Goal: Information Seeking & Learning: Learn about a topic

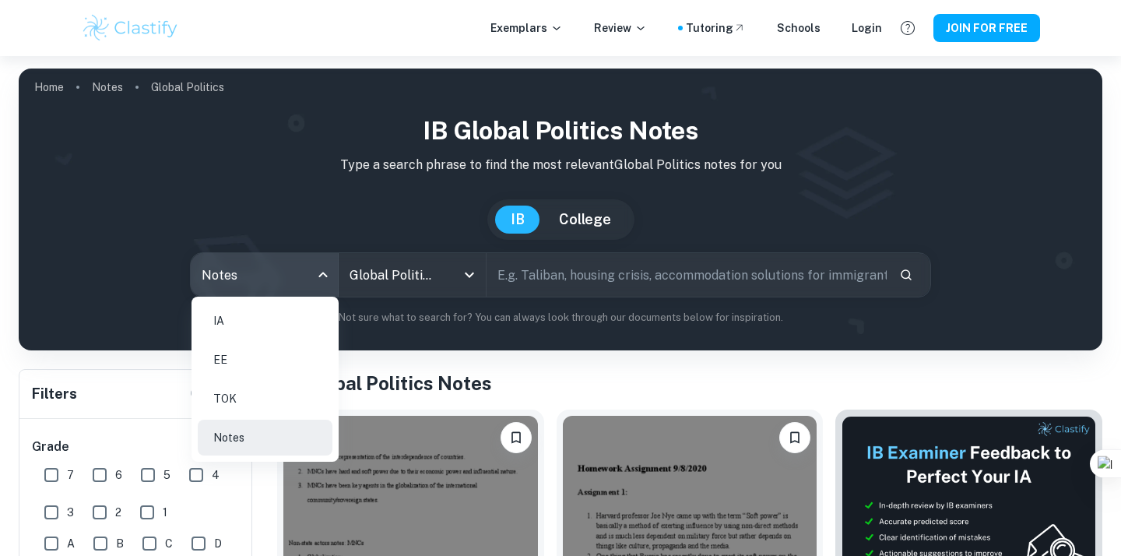
click at [230, 320] on li "IA" at bounding box center [265, 321] width 135 height 36
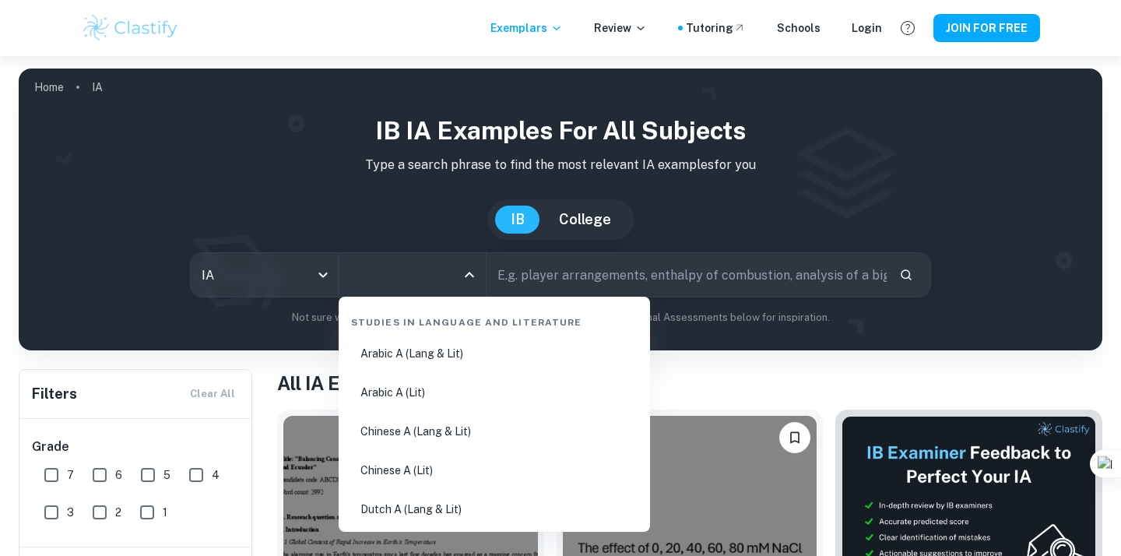
click at [434, 273] on input "All Subjects" at bounding box center [401, 275] width 110 height 30
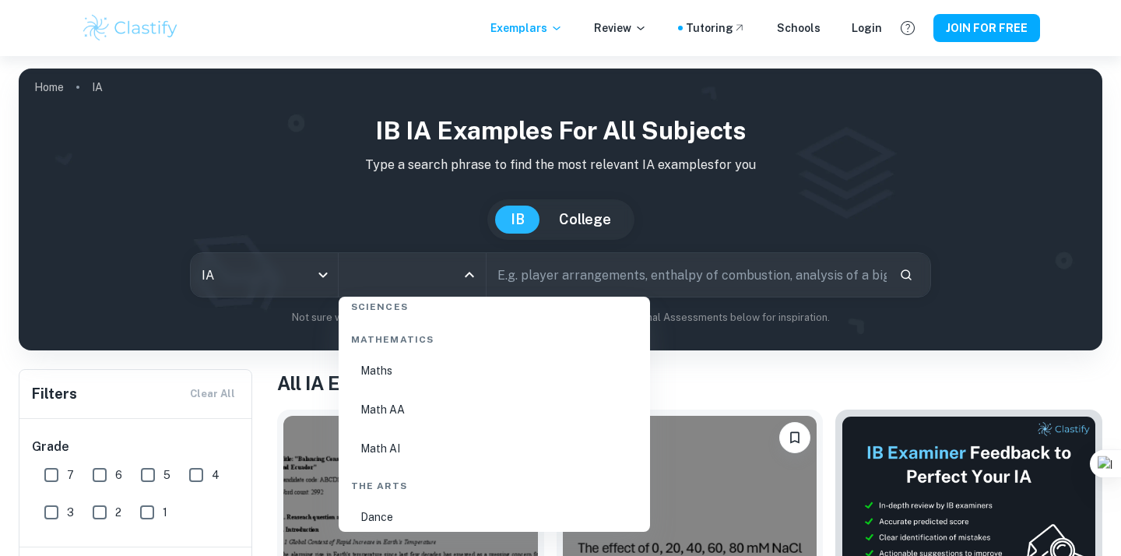
scroll to position [2663, 0]
click at [382, 462] on li "Math AI" at bounding box center [494, 456] width 299 height 36
type input "Math AI"
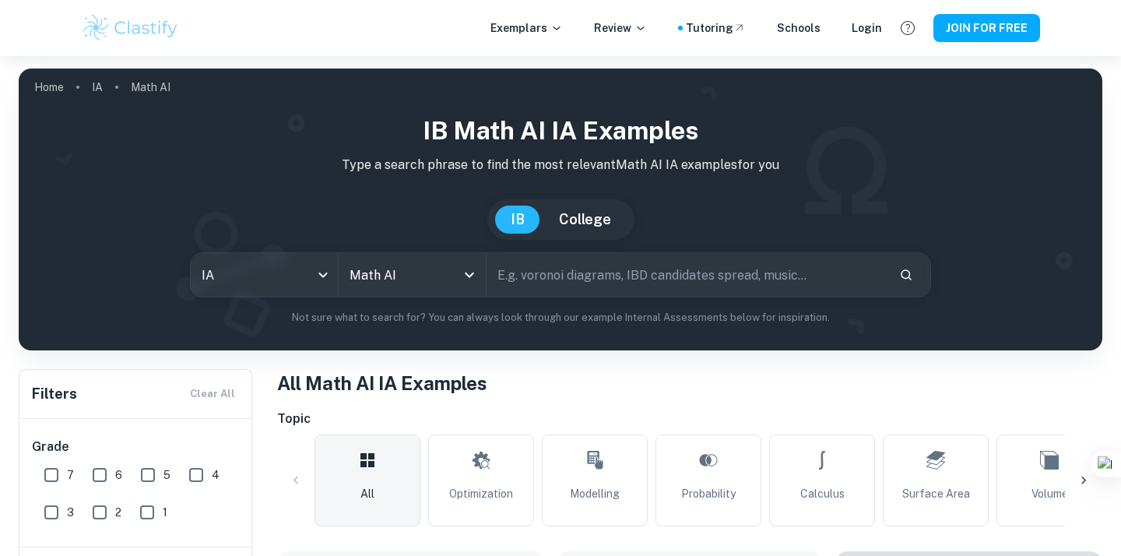
click at [593, 276] on input "text" at bounding box center [687, 275] width 400 height 44
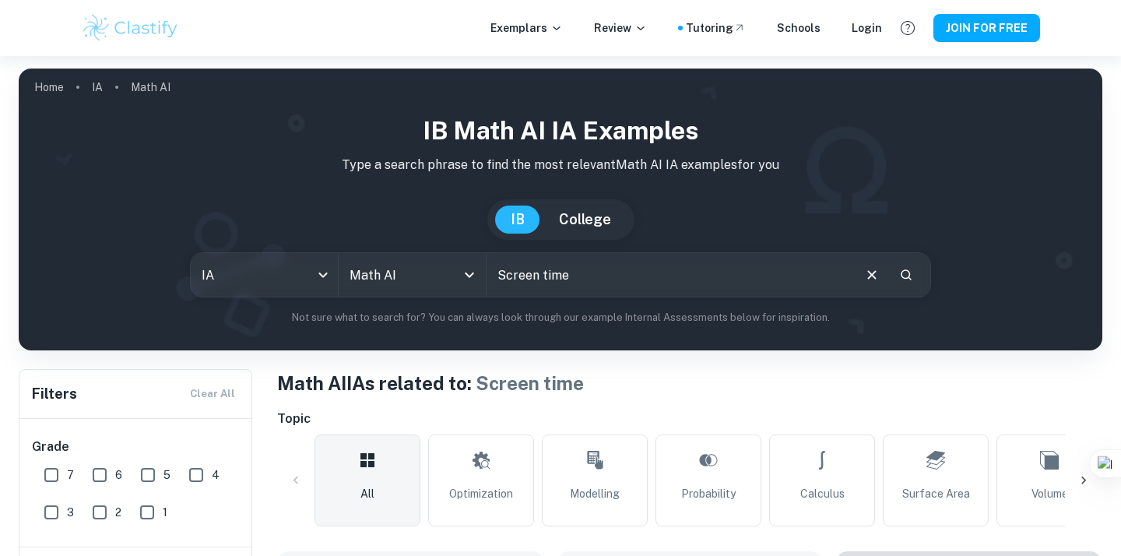
click at [590, 291] on input "Screen time" at bounding box center [669, 275] width 364 height 44
type input "Screen time and sleep"
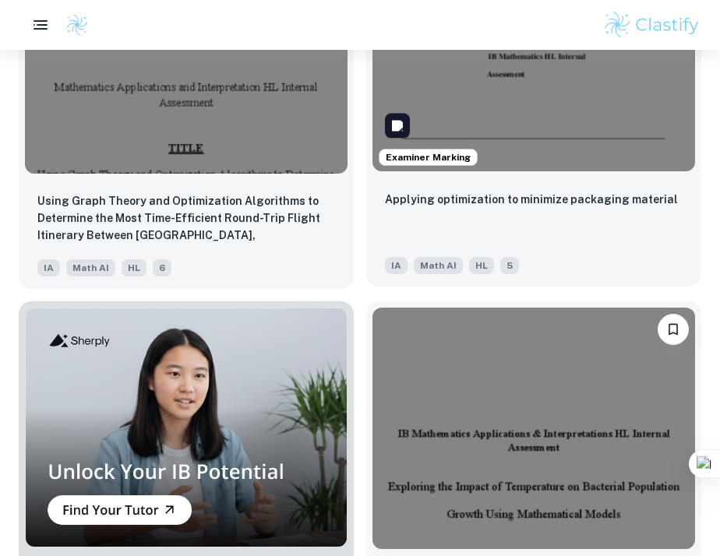
scroll to position [7566, 0]
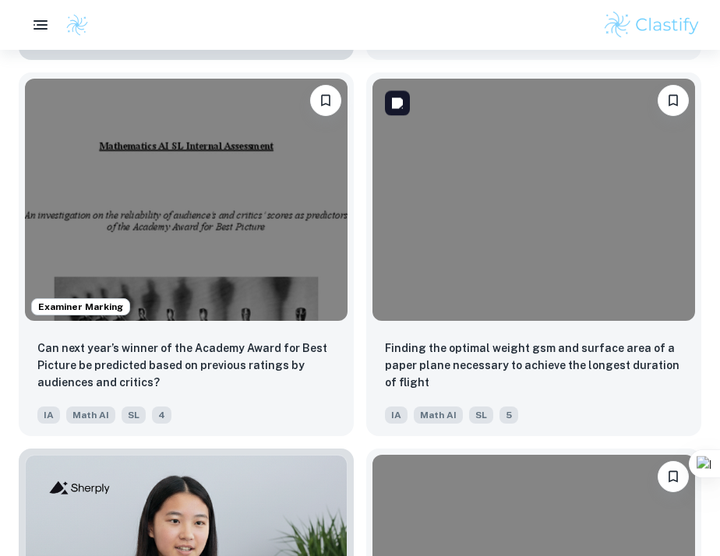
scroll to position [5050, 0]
